Goal: Navigation & Orientation: Find specific page/section

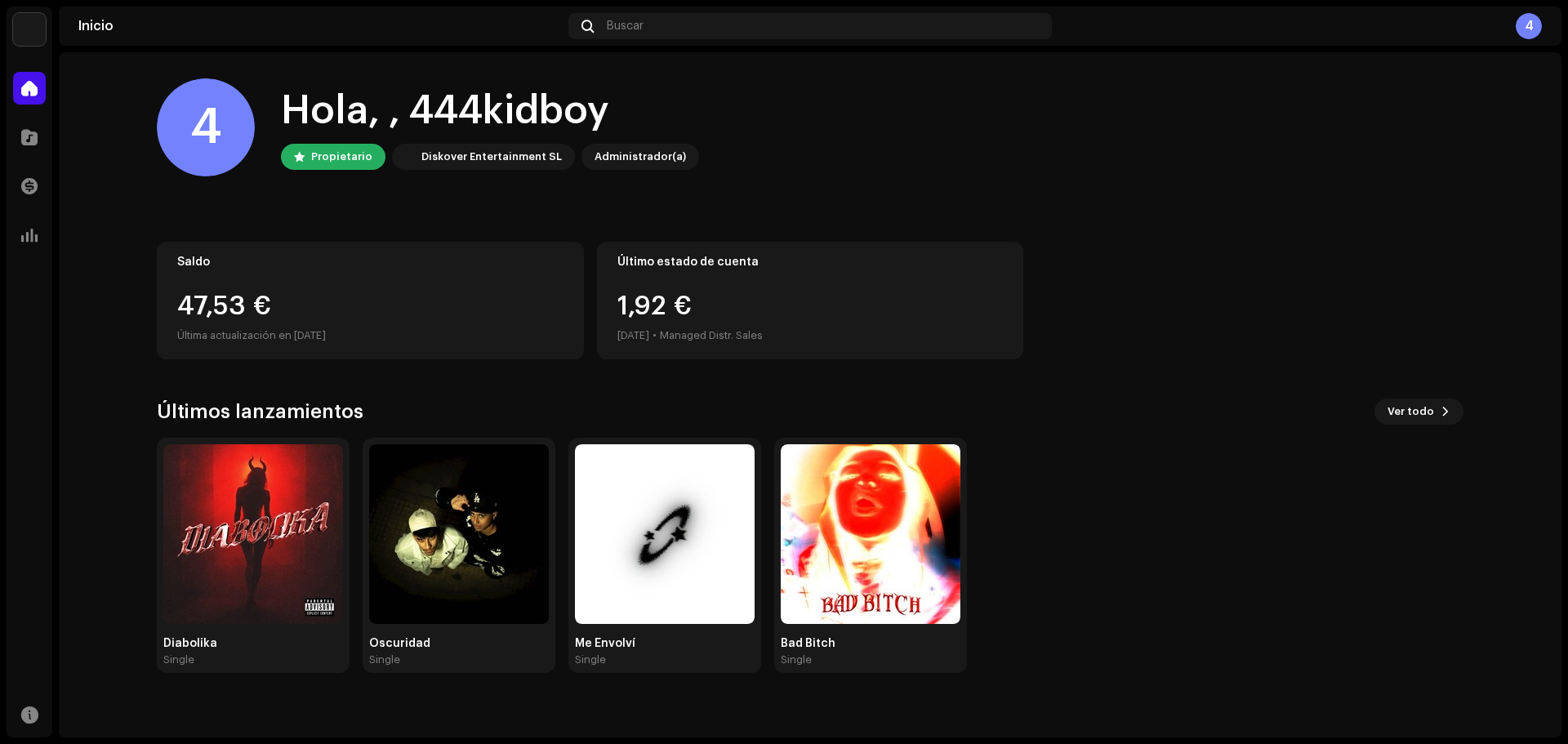
click at [398, 315] on div "47,53 €" at bounding box center [371, 306] width 387 height 26
click at [398, 315] on div "49,02 €" at bounding box center [371, 306] width 387 height 26
click at [389, 314] on div "49,02 €" at bounding box center [371, 306] width 387 height 26
click at [389, 314] on div "49,44 €" at bounding box center [371, 306] width 387 height 26
click at [373, 276] on div "Saldo 49,57 € Última actualización en [DATE]" at bounding box center [370, 300] width 427 height 117
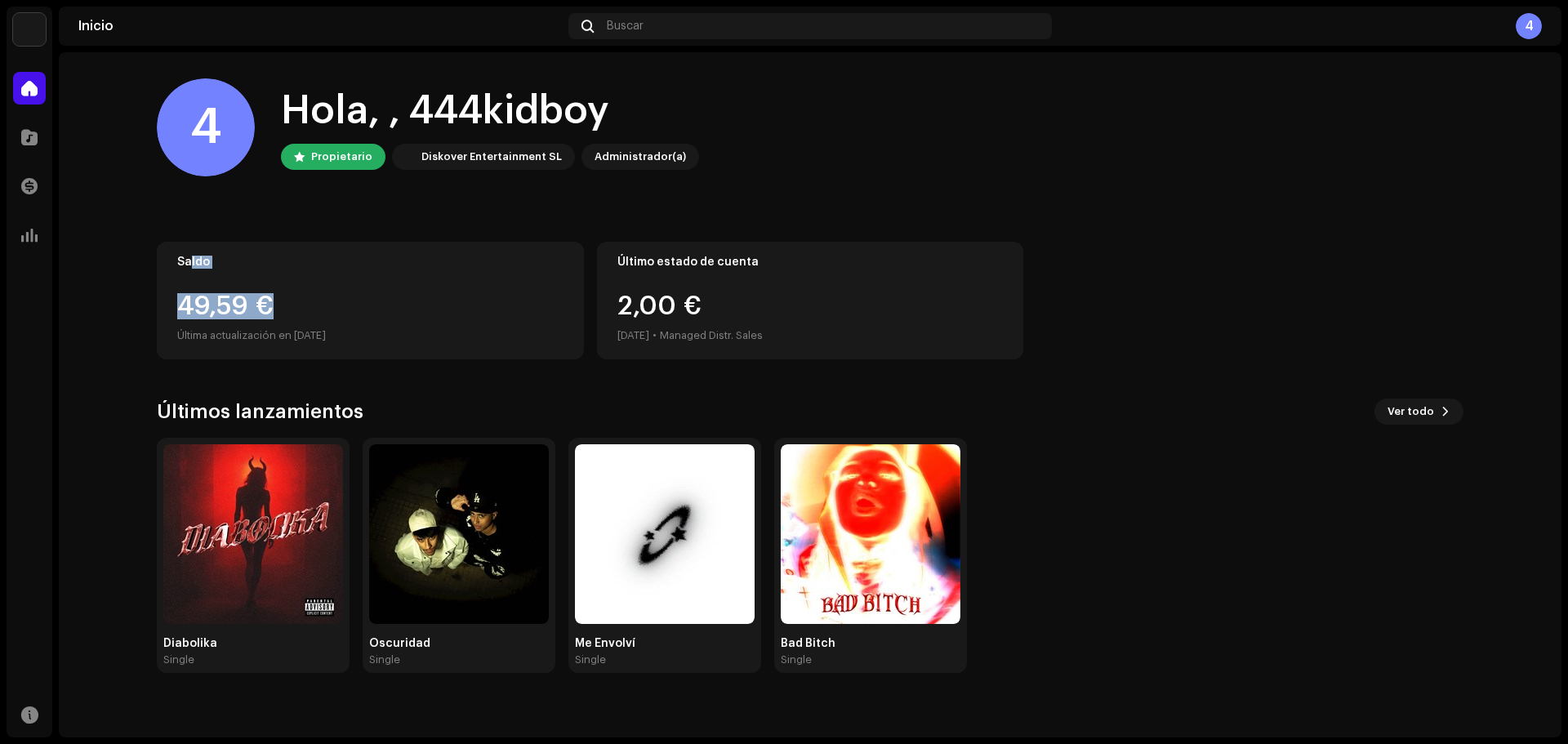
drag, startPoint x: 318, startPoint y: 293, endPoint x: 191, endPoint y: 252, distance: 133.5
click at [191, 252] on div "Saldo 49,59 € Última actualización en 8 oct 2025" at bounding box center [370, 300] width 427 height 117
click at [302, 254] on div "Saldo 49,59 € Última actualización en 8 oct 2025" at bounding box center [370, 300] width 427 height 117
click at [334, 279] on div "Saldo 49,59 € Última actualización en 8 oct 2025" at bounding box center [370, 300] width 427 height 117
click at [631, 162] on div "Administrador(a)" at bounding box center [640, 157] width 92 height 19
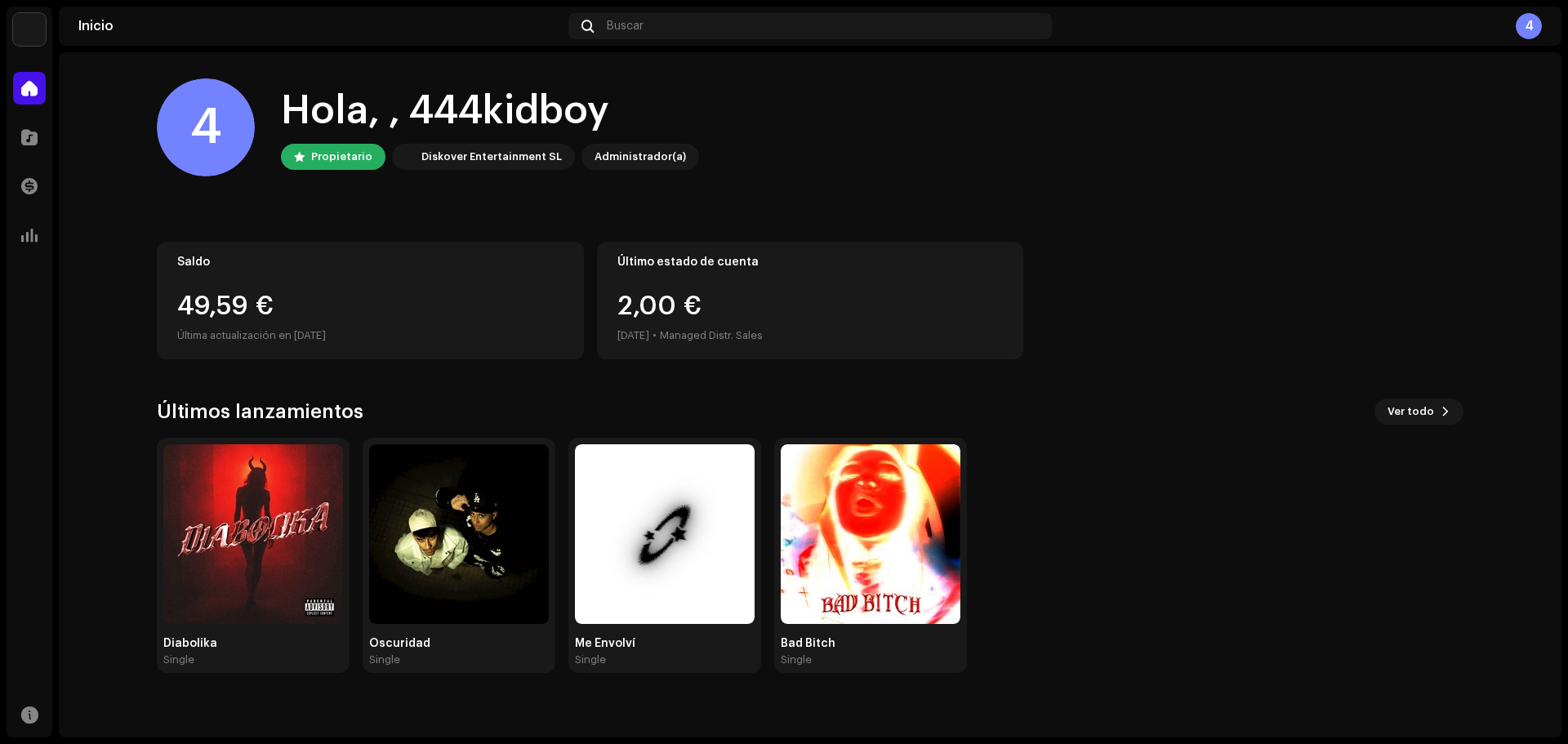
click at [1513, 28] on div "4" at bounding box center [1300, 26] width 484 height 26
click at [1530, 28] on div "4" at bounding box center [1530, 26] width 26 height 26
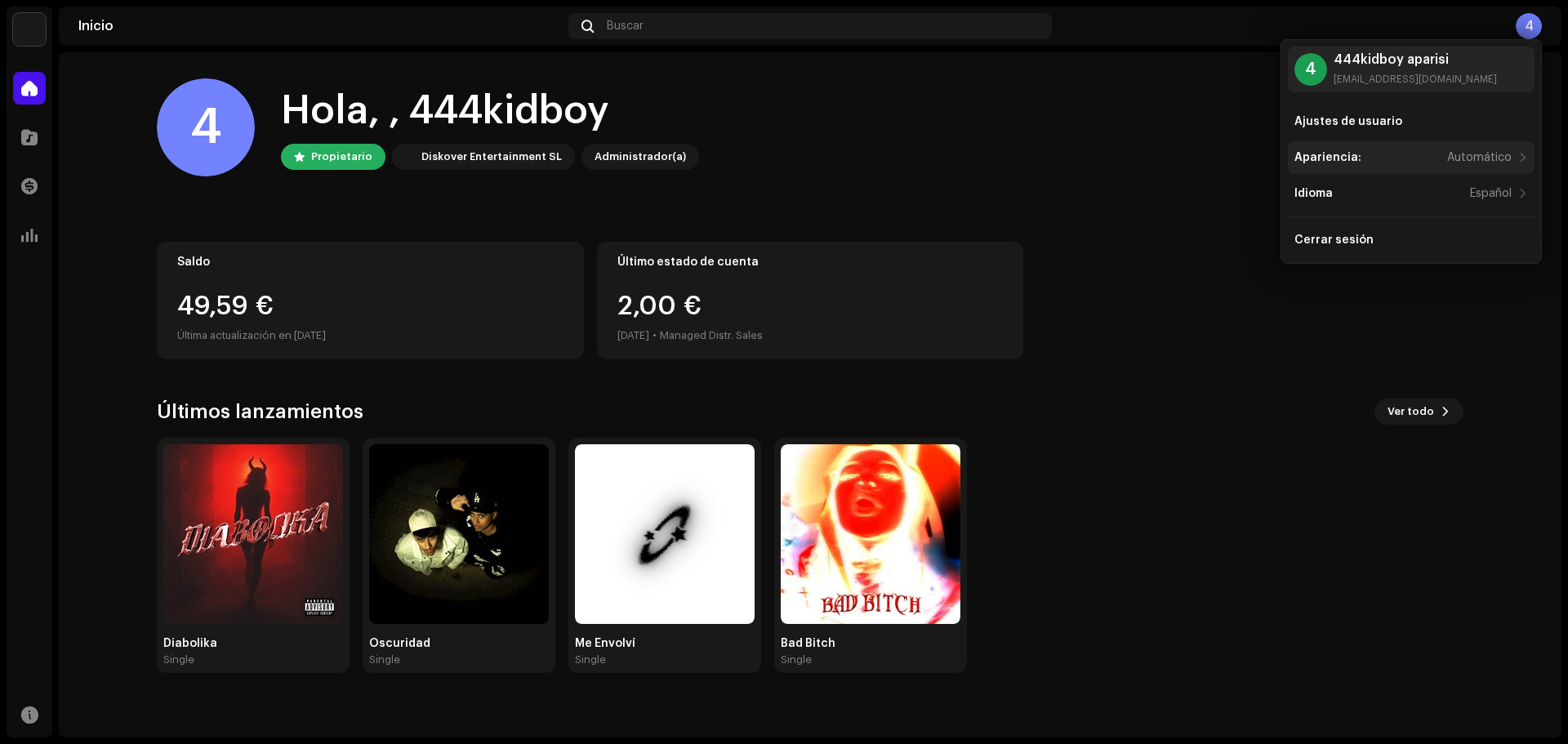
click at [1351, 154] on div "Apariencia:" at bounding box center [1328, 158] width 67 height 13
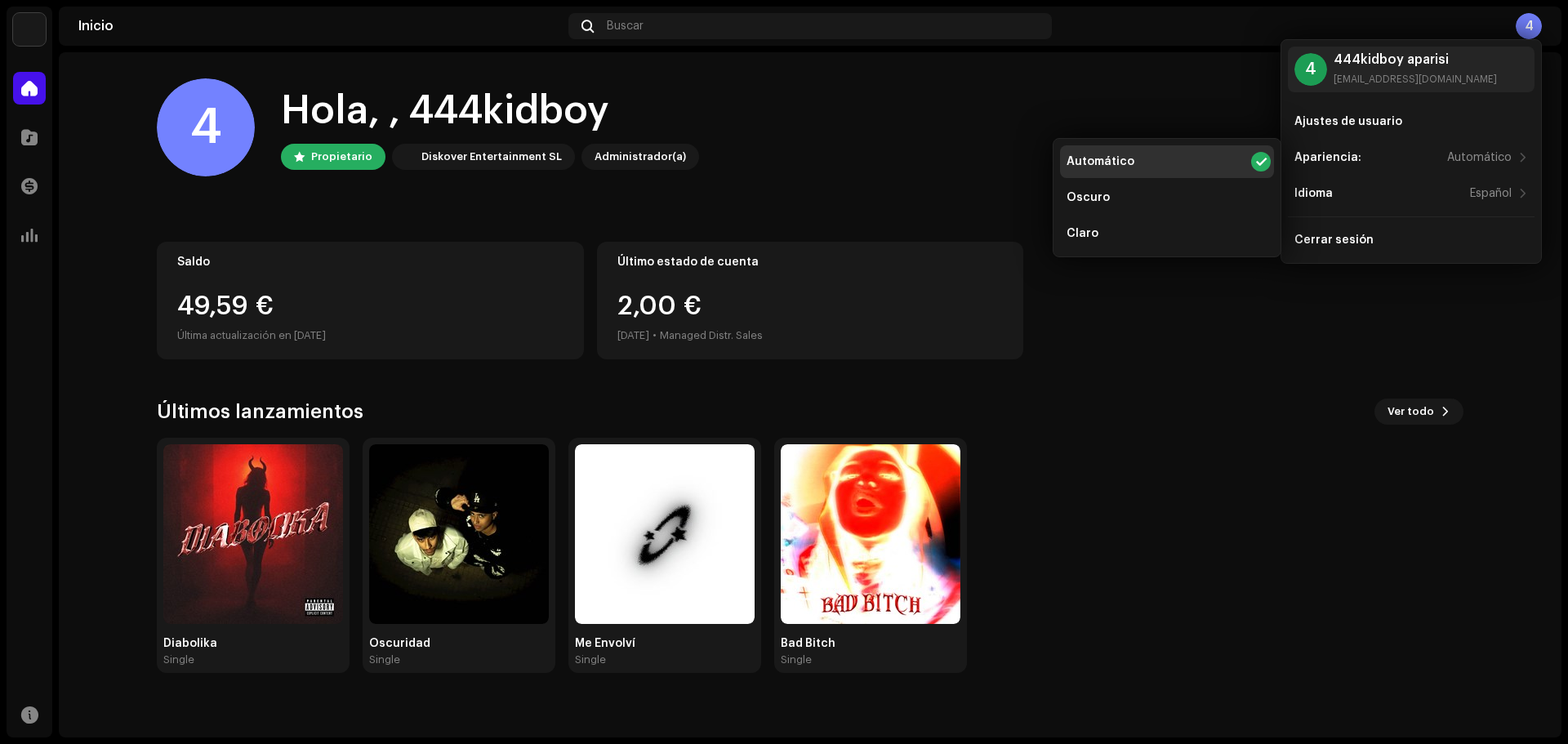
click at [1128, 88] on div "4 Hola, , 444kidboy Propietario Diskover Entertainment SL Administrador(a)" at bounding box center [810, 128] width 1307 height 98
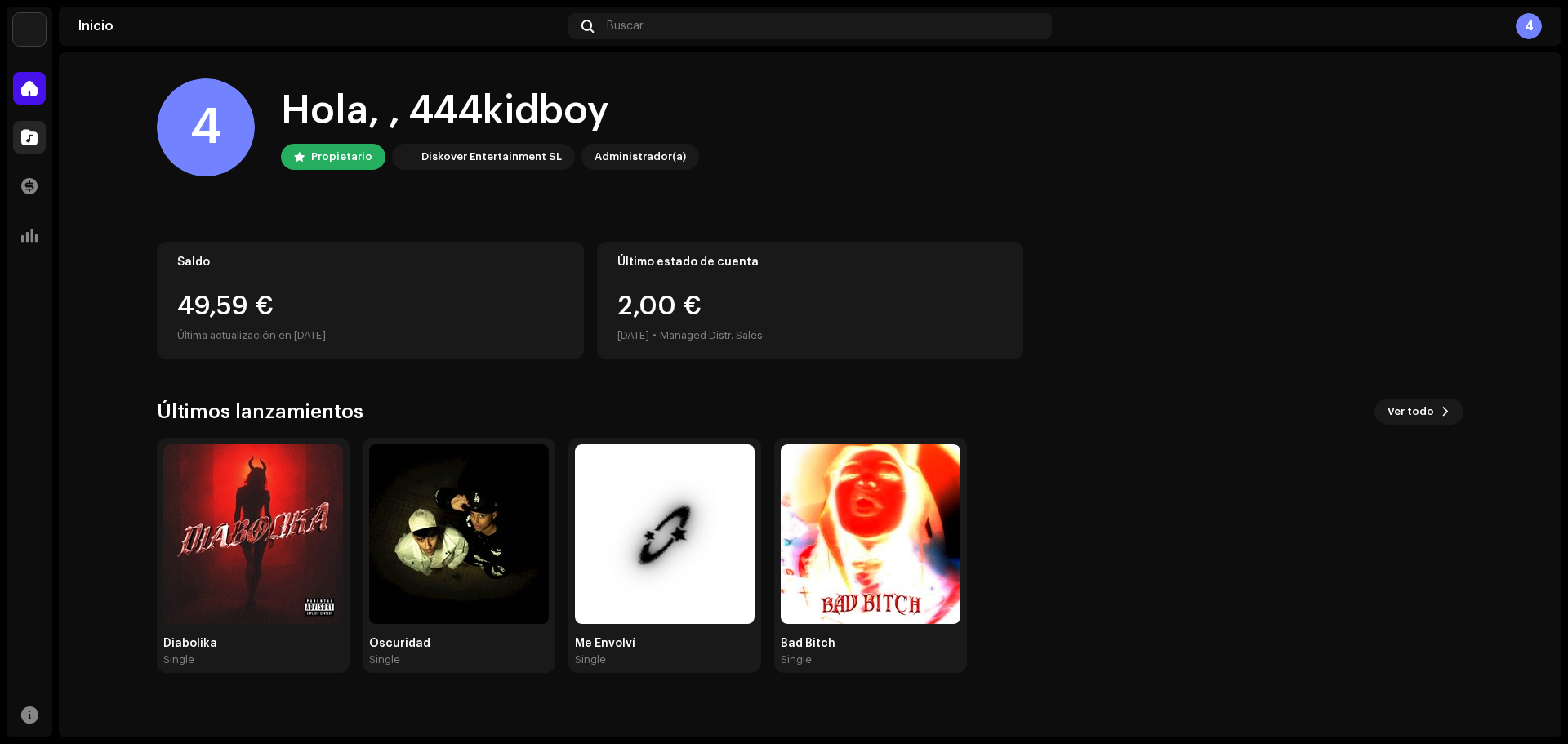
click at [24, 148] on div at bounding box center [29, 137] width 32 height 32
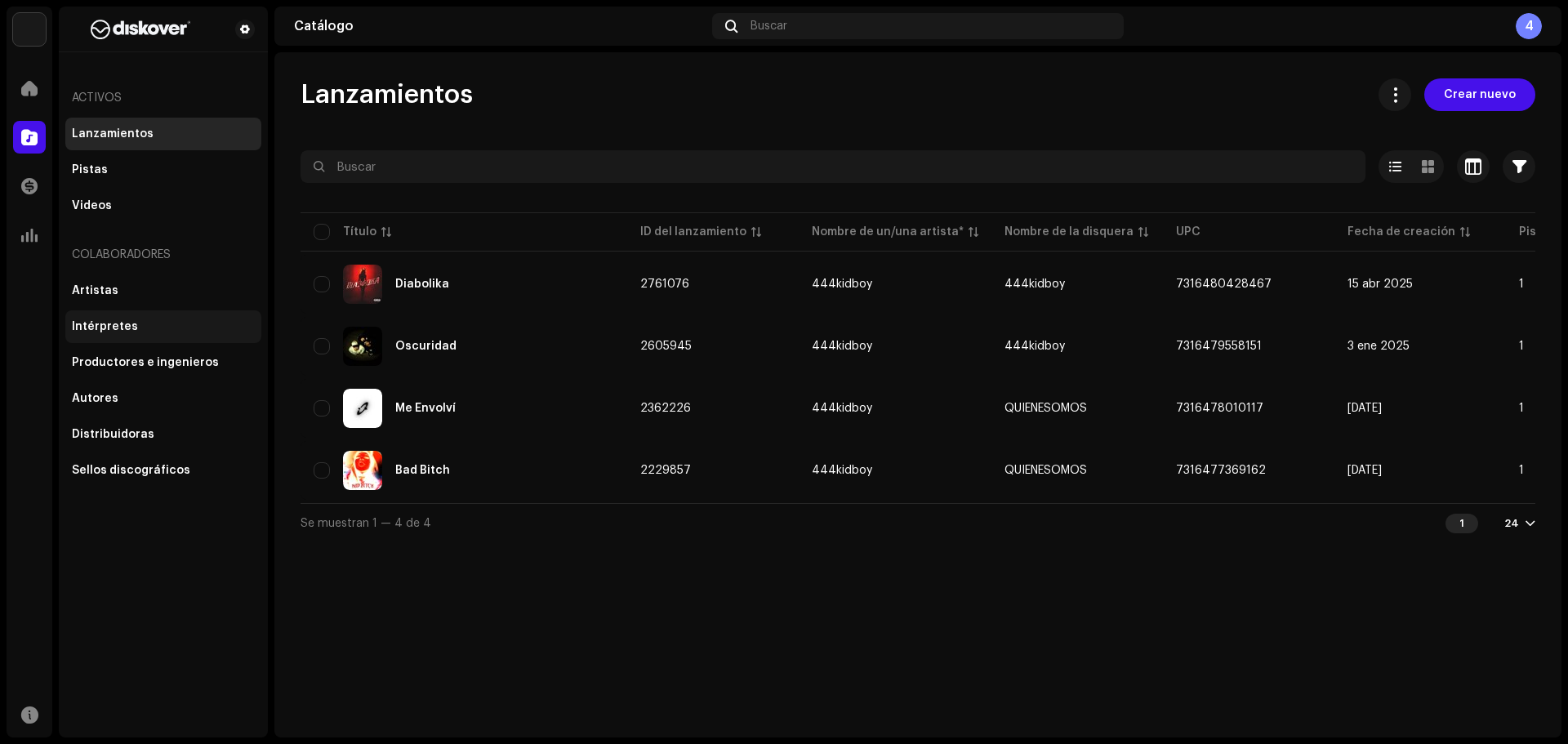
click at [165, 331] on div "Intérpretes" at bounding box center [163, 326] width 183 height 13
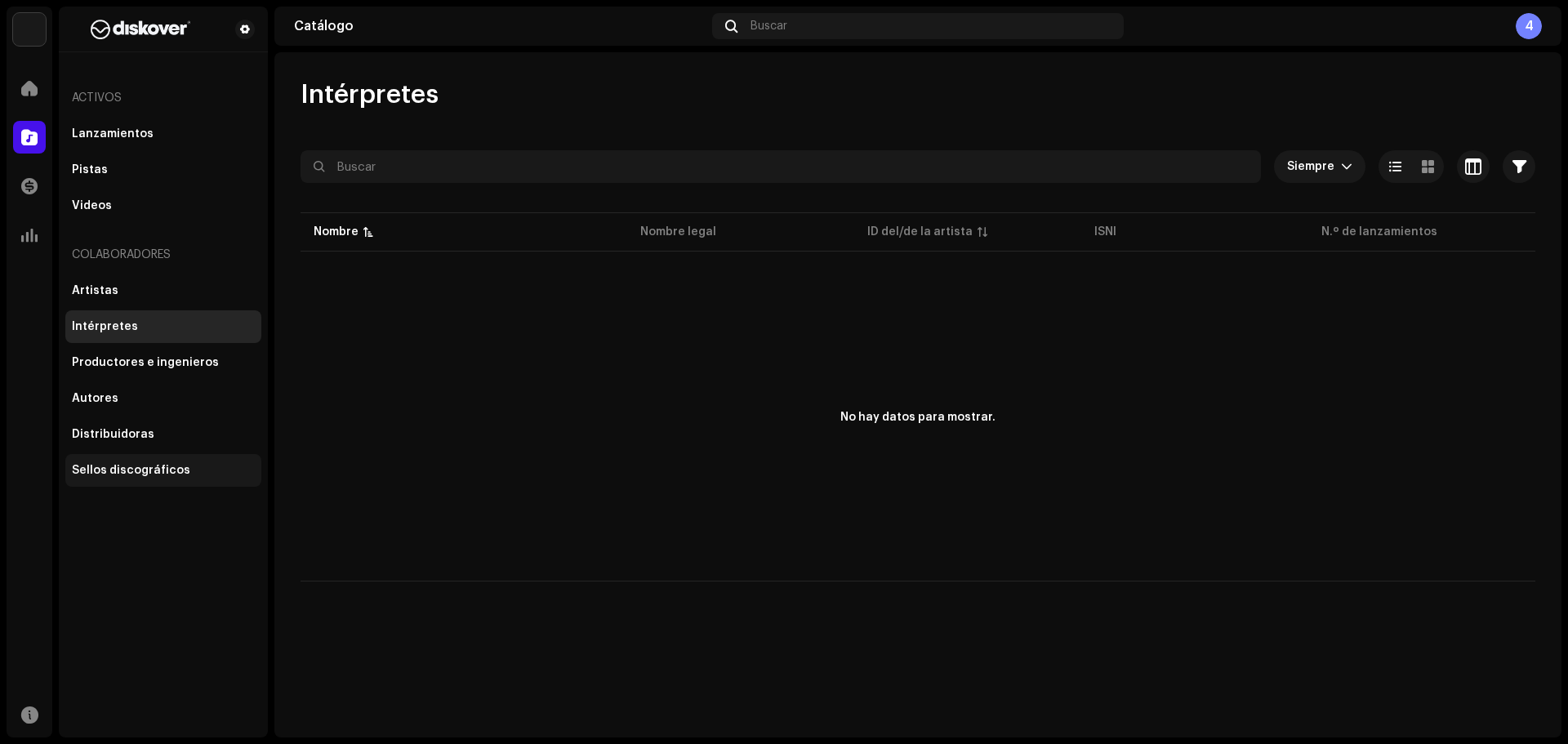
click at [125, 467] on div "Sellos discográficos" at bounding box center [130, 470] width 118 height 13
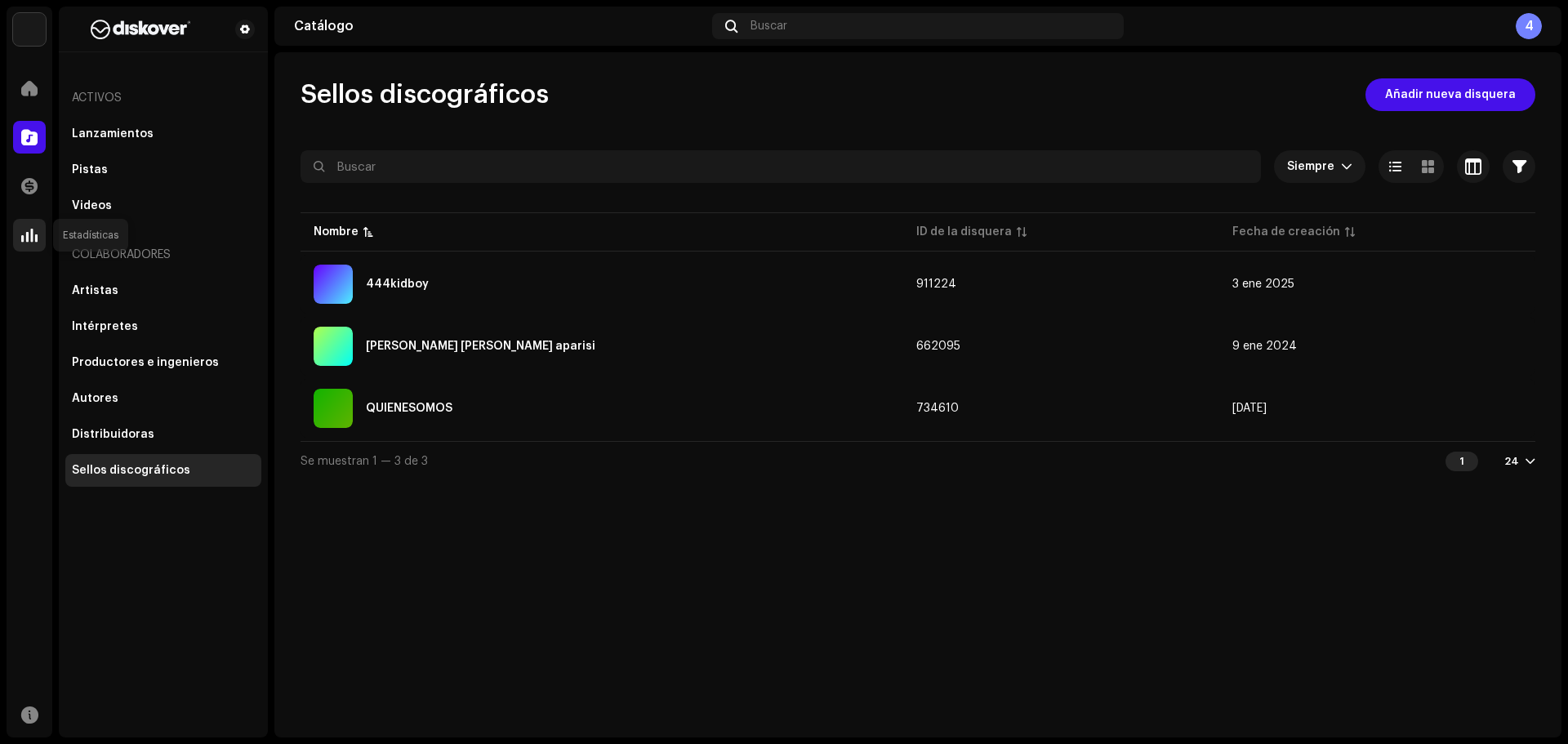
click at [35, 239] on span at bounding box center [29, 235] width 17 height 13
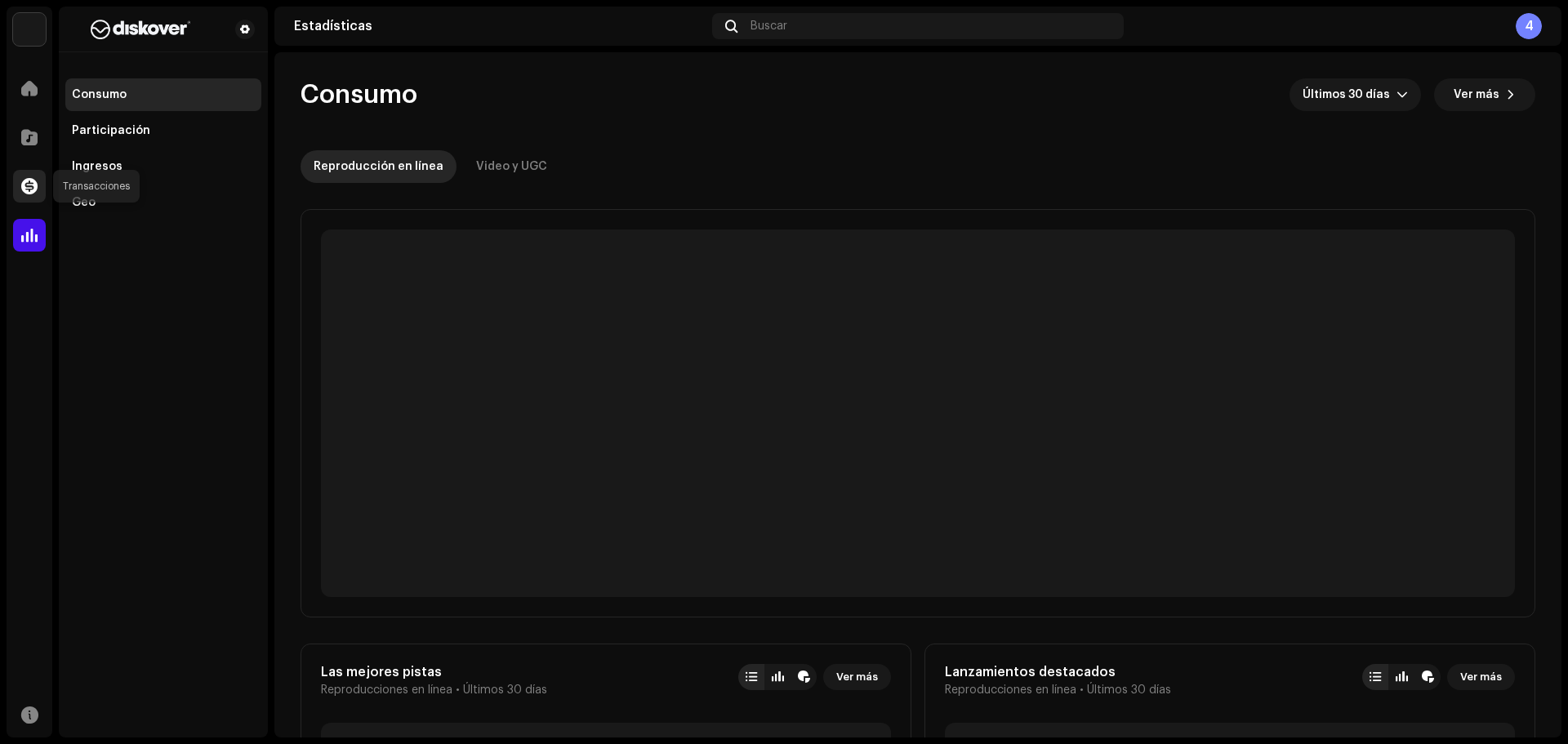
click at [37, 176] on div at bounding box center [29, 186] width 32 height 32
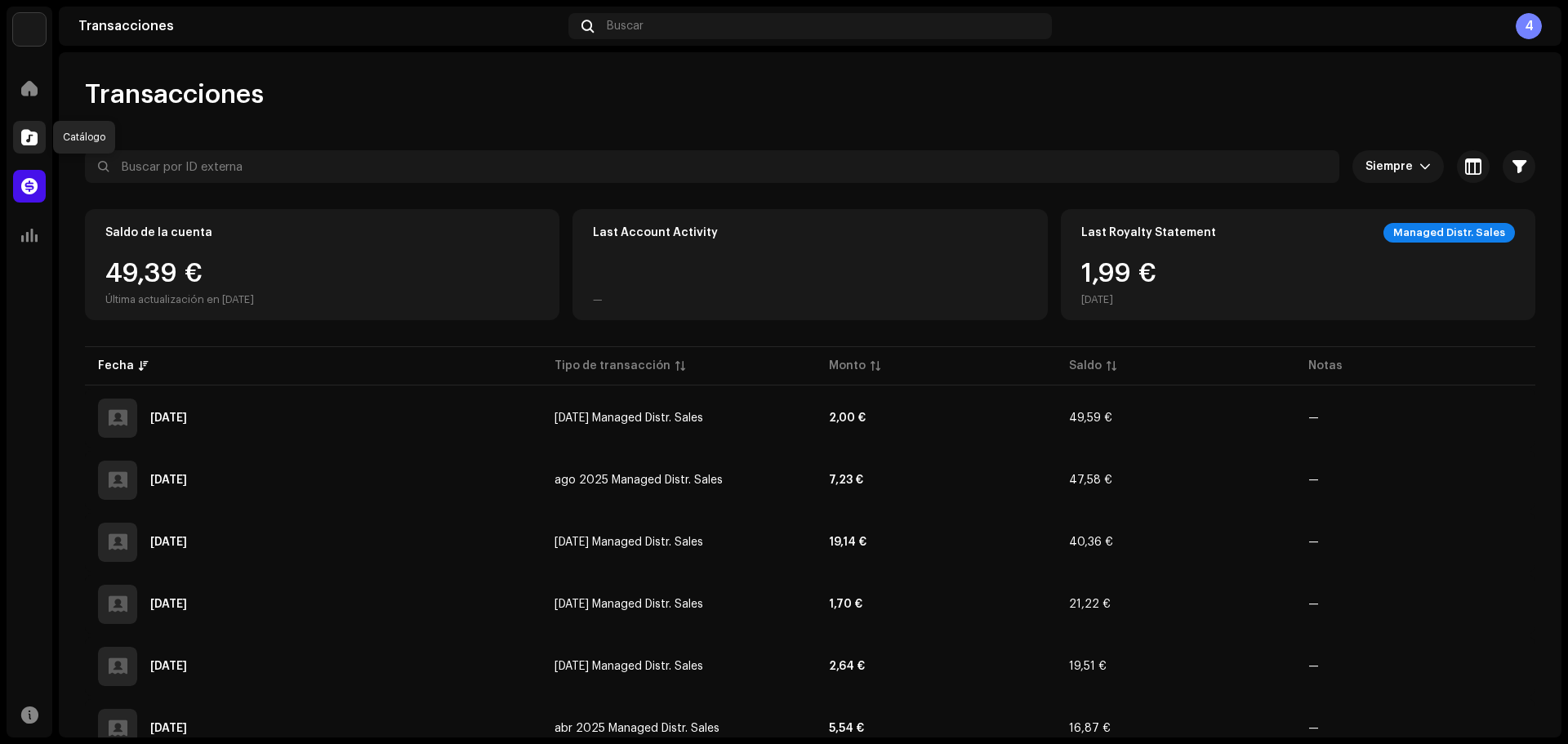
click at [43, 147] on div at bounding box center [29, 137] width 32 height 32
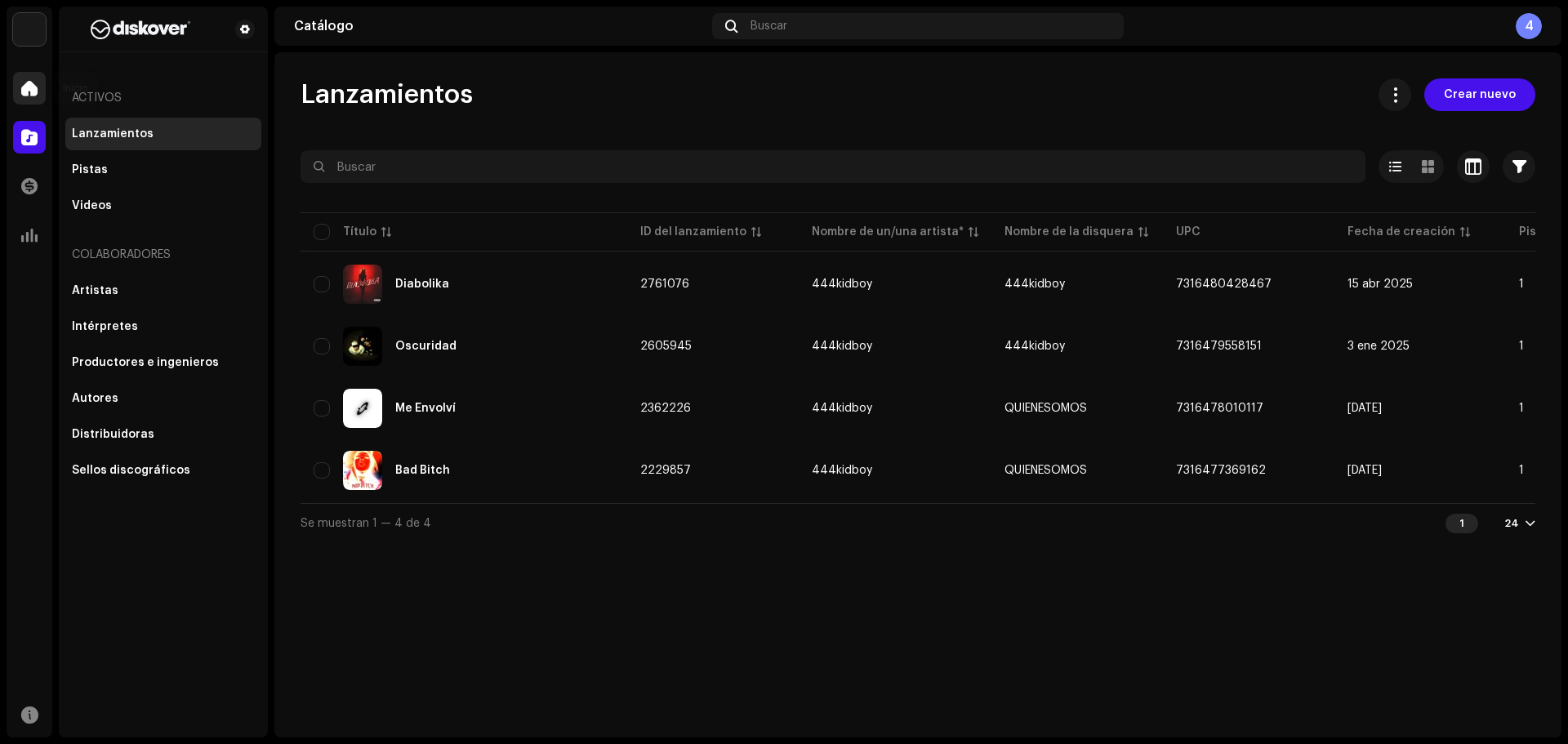
click at [29, 75] on div at bounding box center [29, 88] width 32 height 32
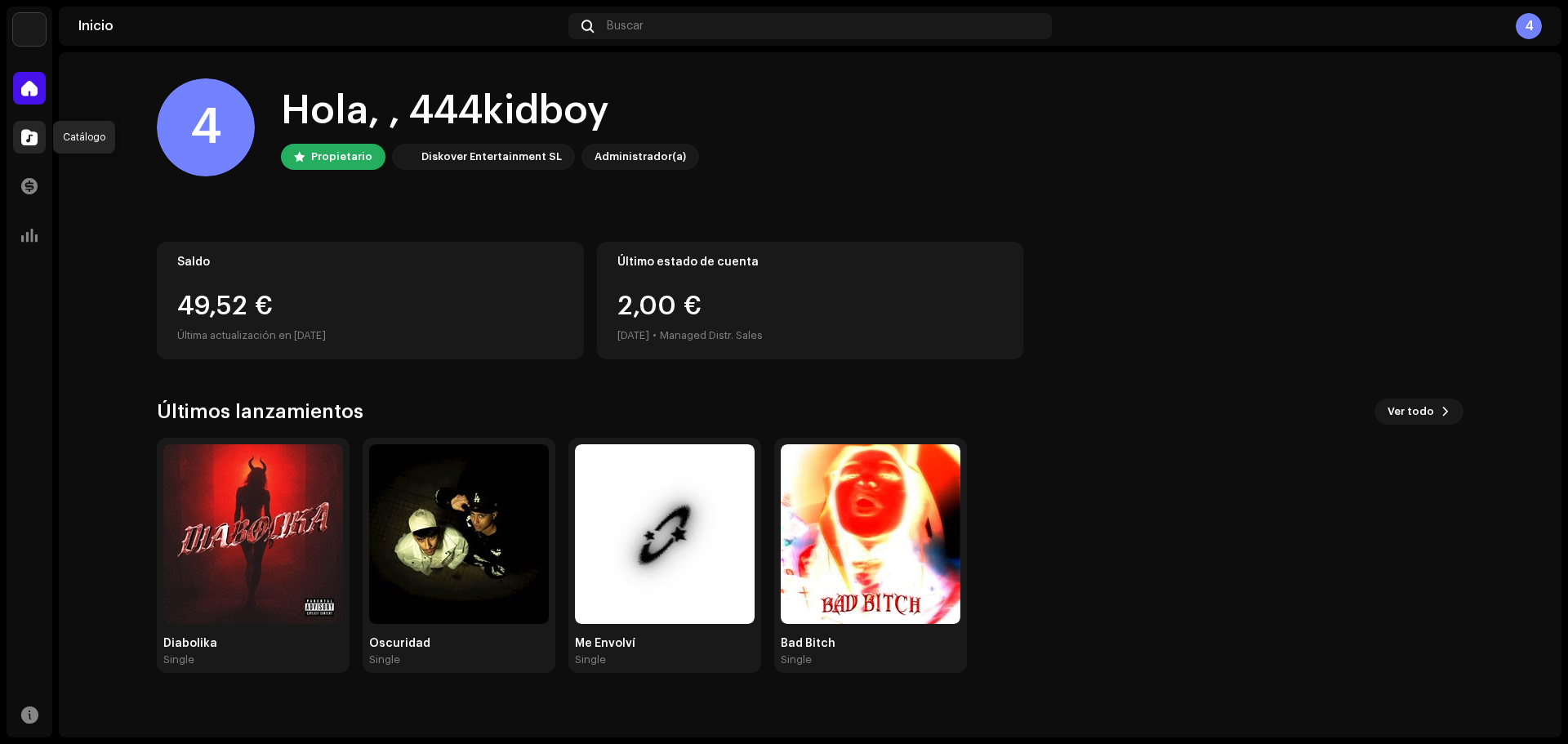
click at [31, 130] on span at bounding box center [29, 137] width 17 height 13
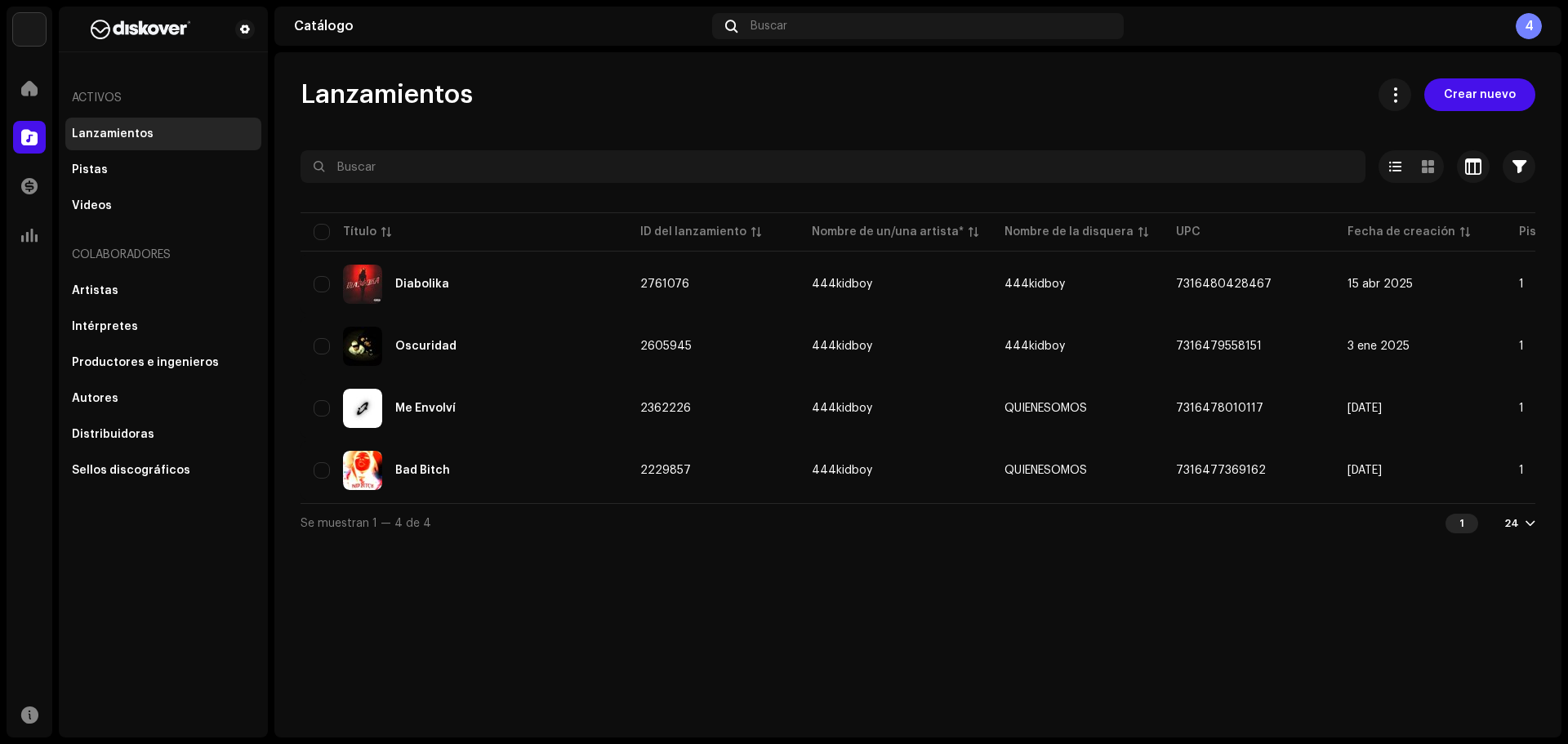
drag, startPoint x: 38, startPoint y: 130, endPoint x: 760, endPoint y: 76, distance: 724.0
click at [760, 76] on div "Lanzamientos Crear nuevo Seleccionado 0 Opciones Filtros Estado de distribución…" at bounding box center [918, 395] width 1287 height 685
click at [31, 105] on div "Inicio" at bounding box center [29, 88] width 46 height 46
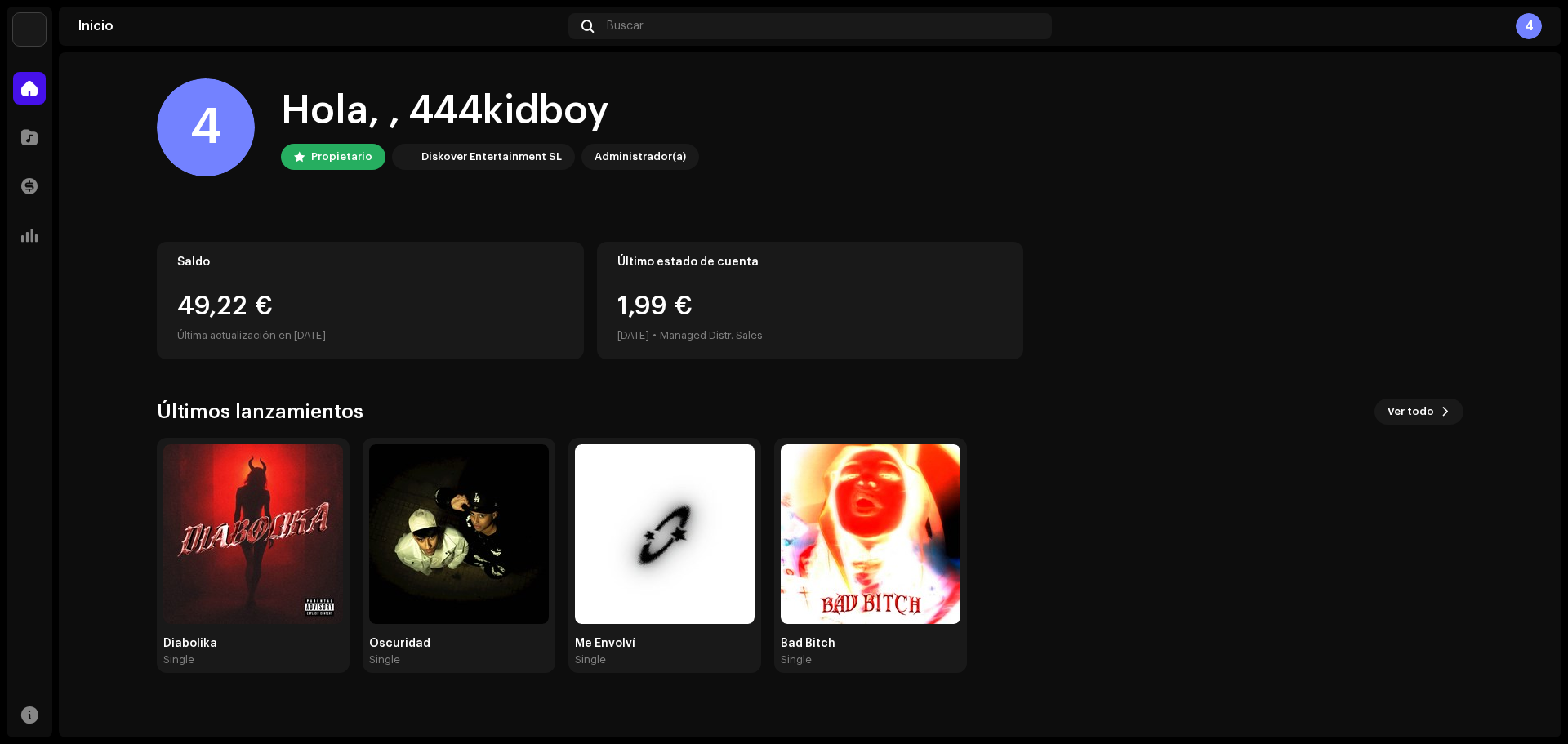
click at [39, 32] on img at bounding box center [29, 29] width 32 height 32
